Goal: Task Accomplishment & Management: Use online tool/utility

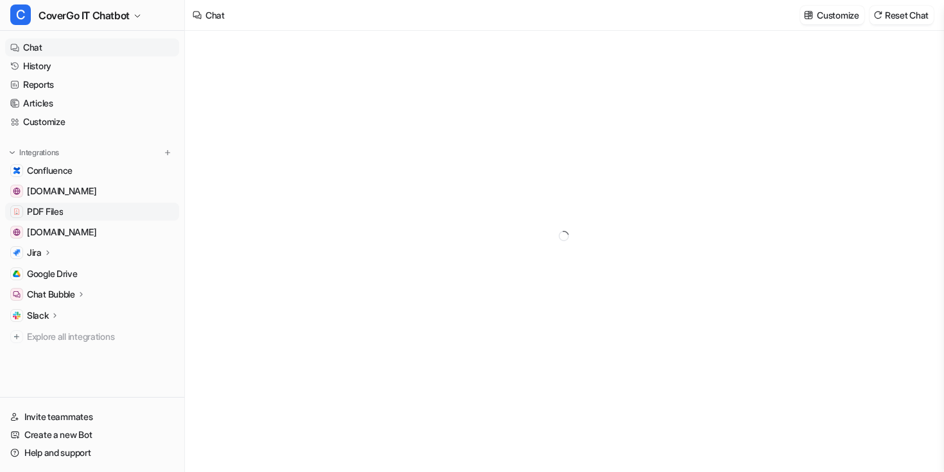
type textarea "**********"
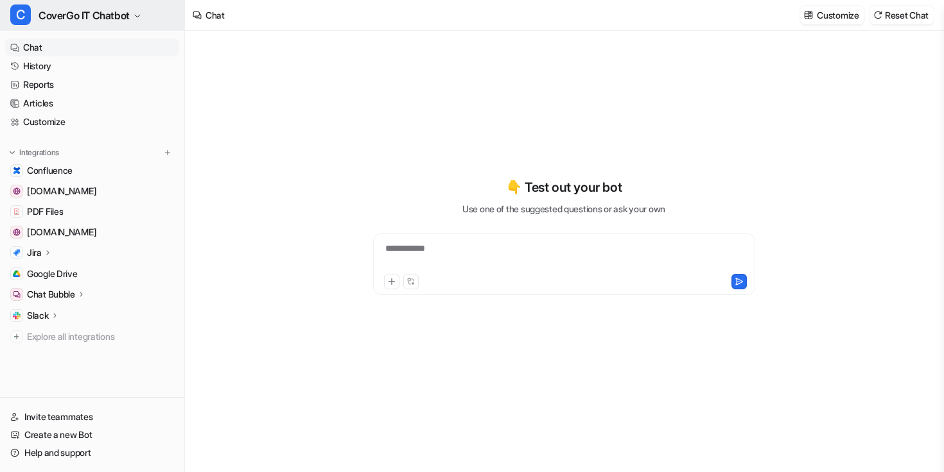
click at [108, 19] on span "CoverGo IT Chatbot" at bounding box center [84, 15] width 91 height 18
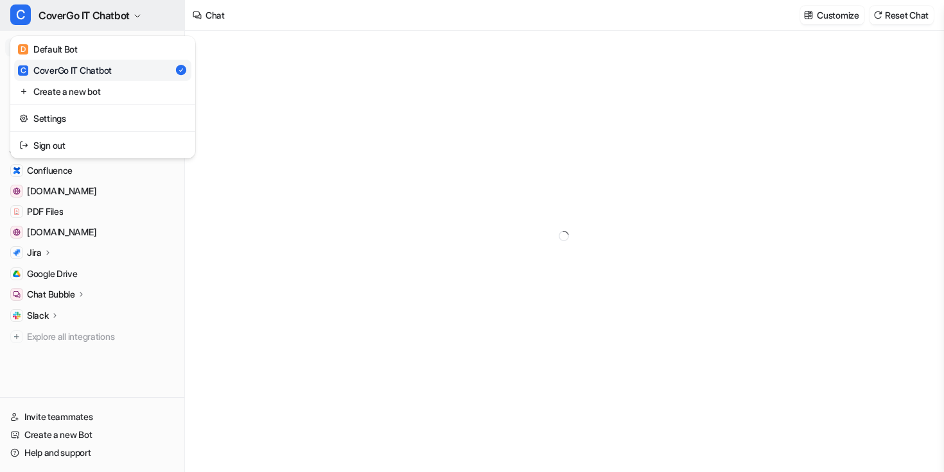
click at [109, 17] on span "CoverGo IT Chatbot" at bounding box center [84, 15] width 91 height 18
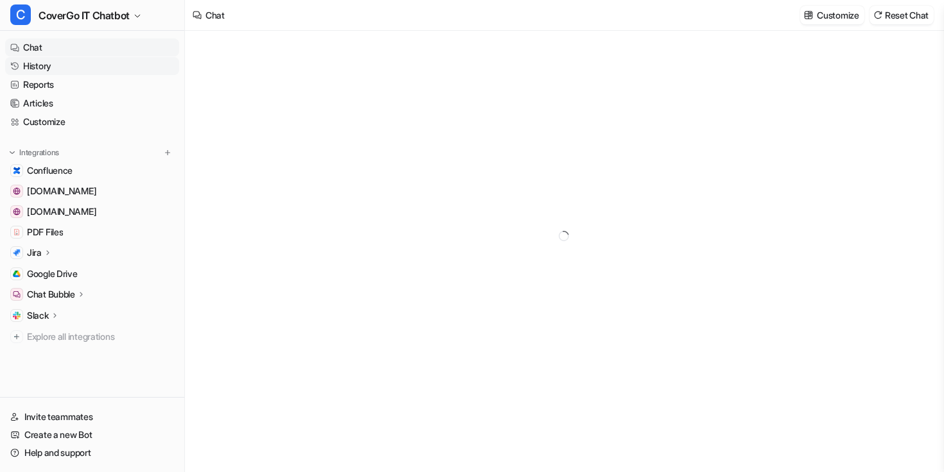
click at [50, 68] on link "History" at bounding box center [92, 66] width 174 height 18
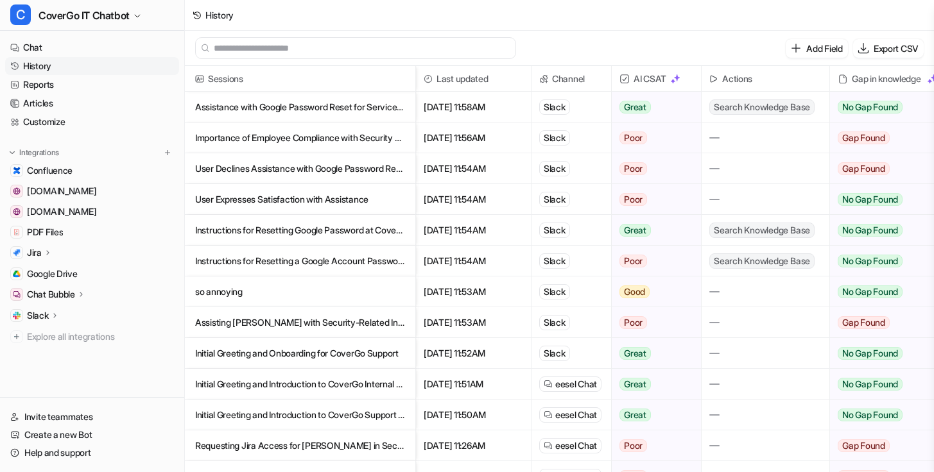
click at [340, 105] on p "Assistance with Google Password Reset for Service Desk Access" at bounding box center [300, 107] width 210 height 31
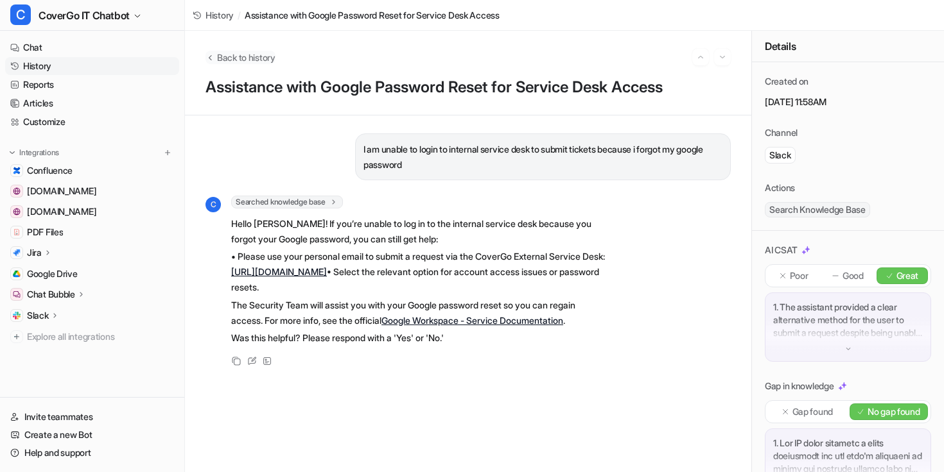
click at [216, 57] on button "Back to history" at bounding box center [240, 57] width 70 height 13
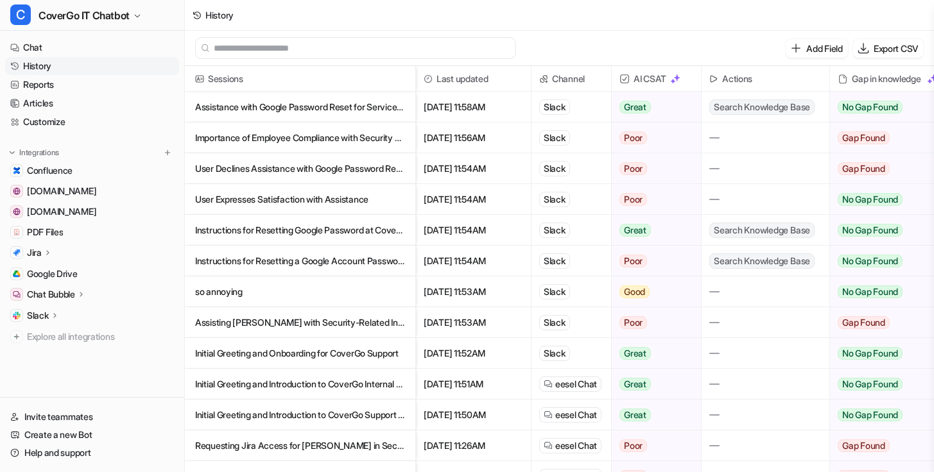
scroll to position [12, 0]
click at [75, 115] on link "Customize" at bounding box center [92, 122] width 174 height 18
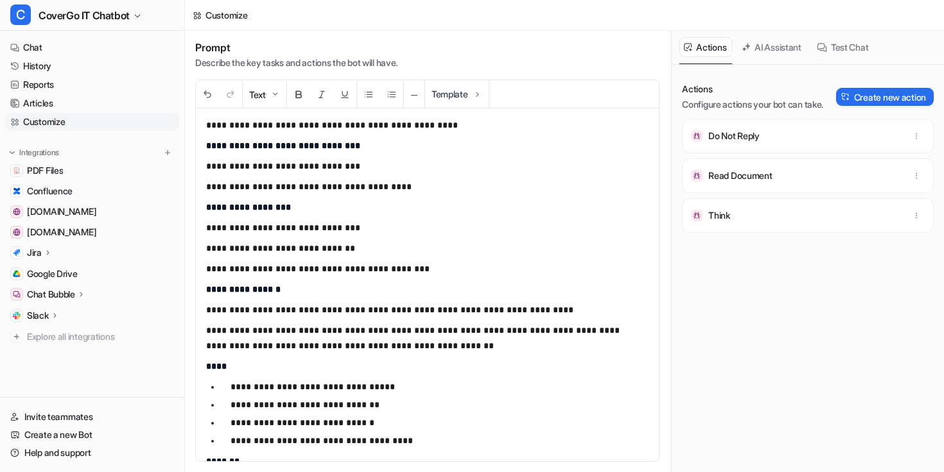
scroll to position [1840, 0]
